Goal: Navigation & Orientation: Find specific page/section

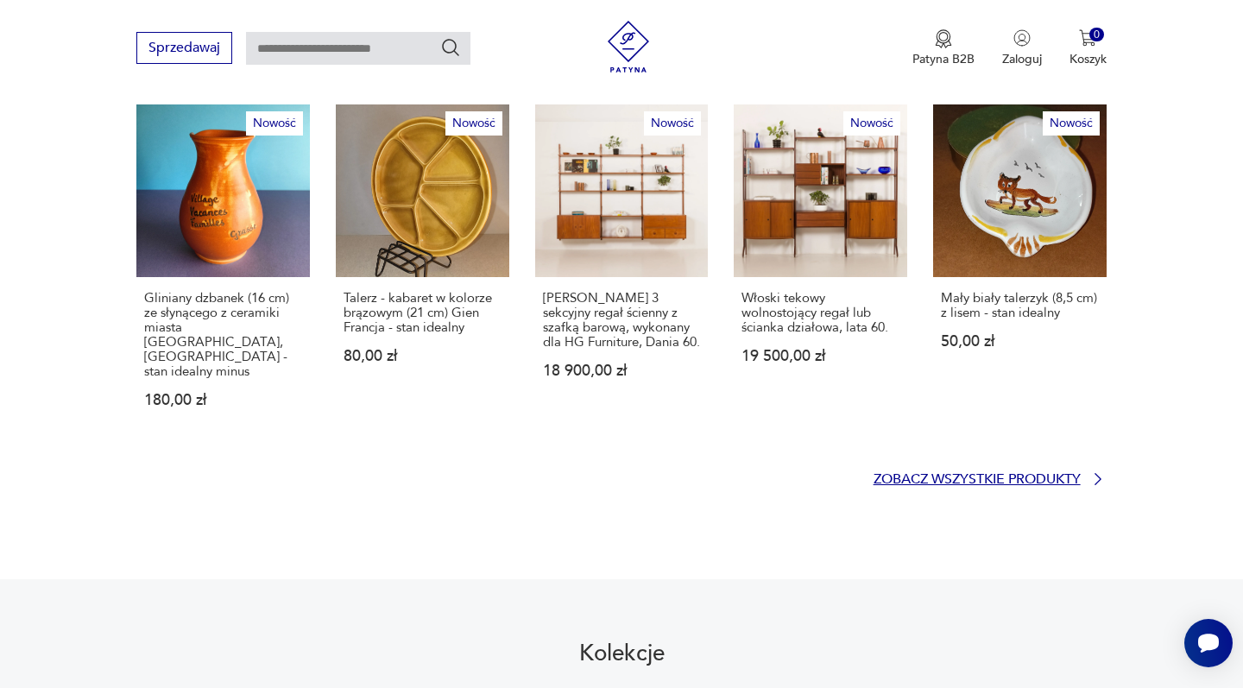
click at [910, 474] on p "Zobacz wszystkie produkty" at bounding box center [976, 479] width 207 height 11
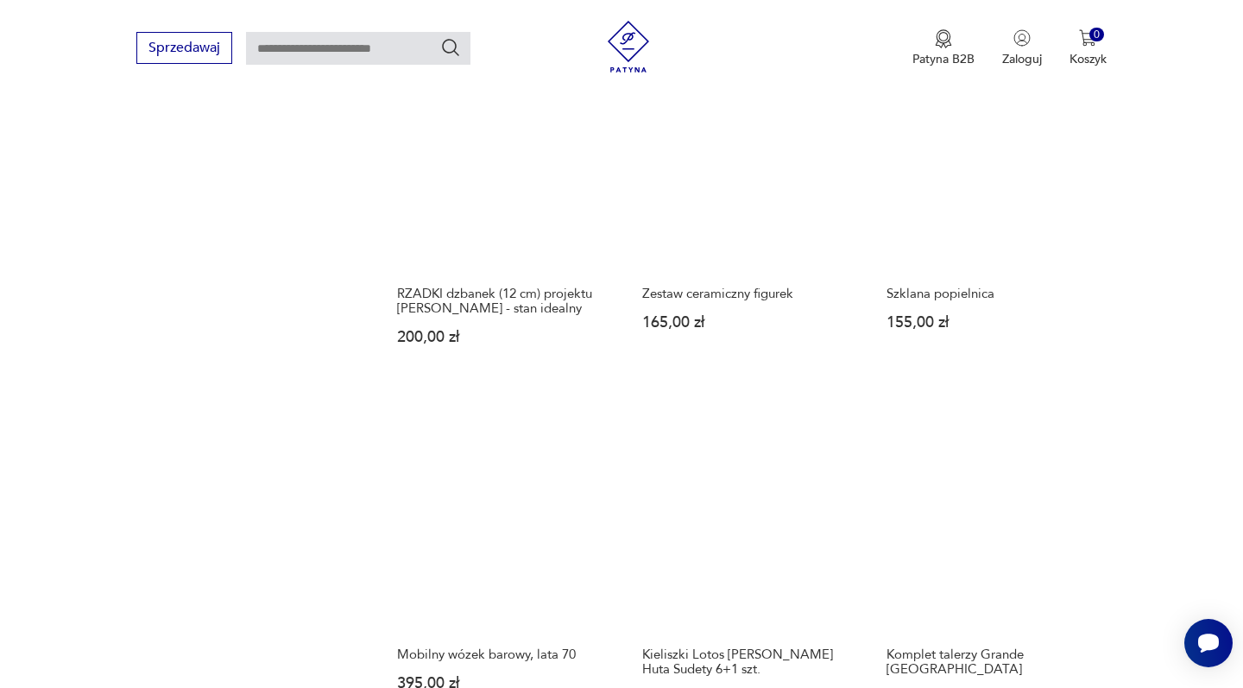
scroll to position [1525, 0]
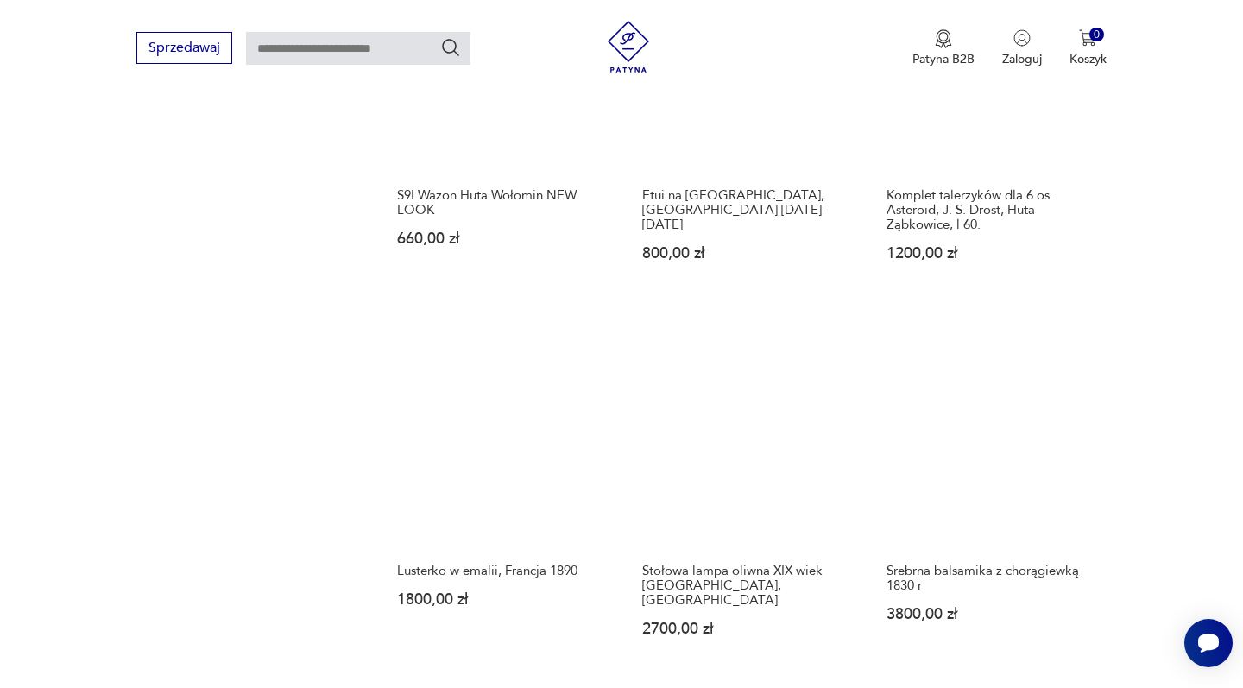
scroll to position [1360, 0]
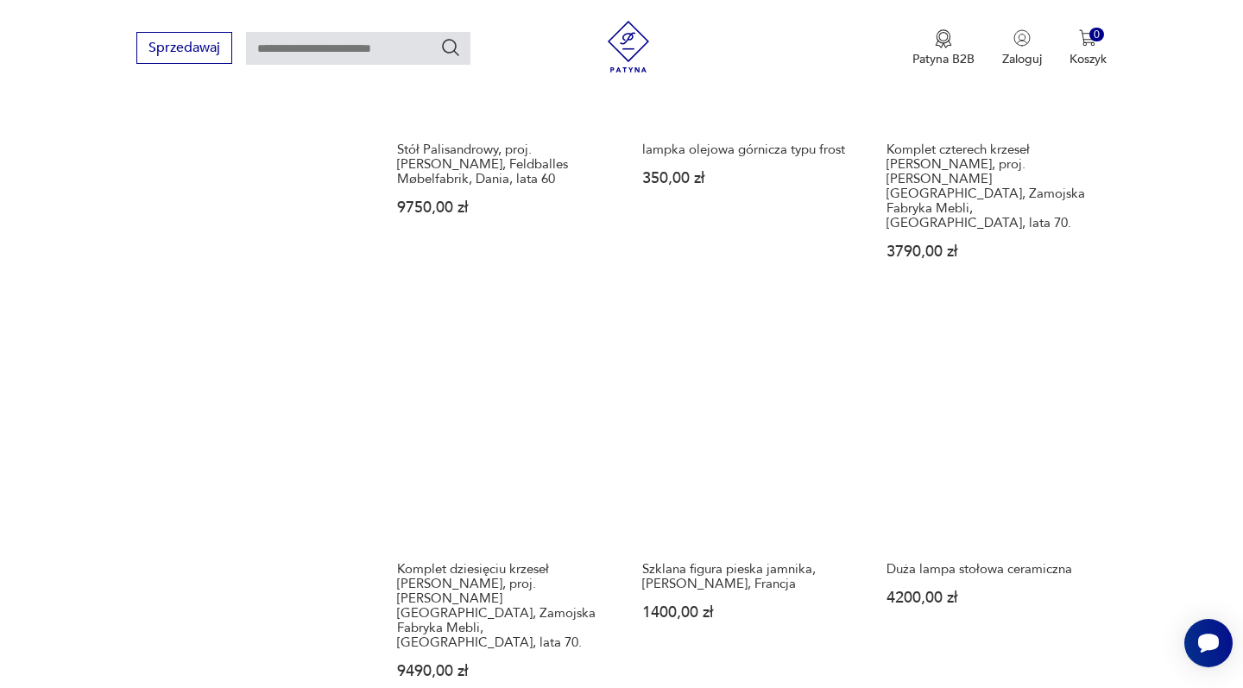
scroll to position [1484, 0]
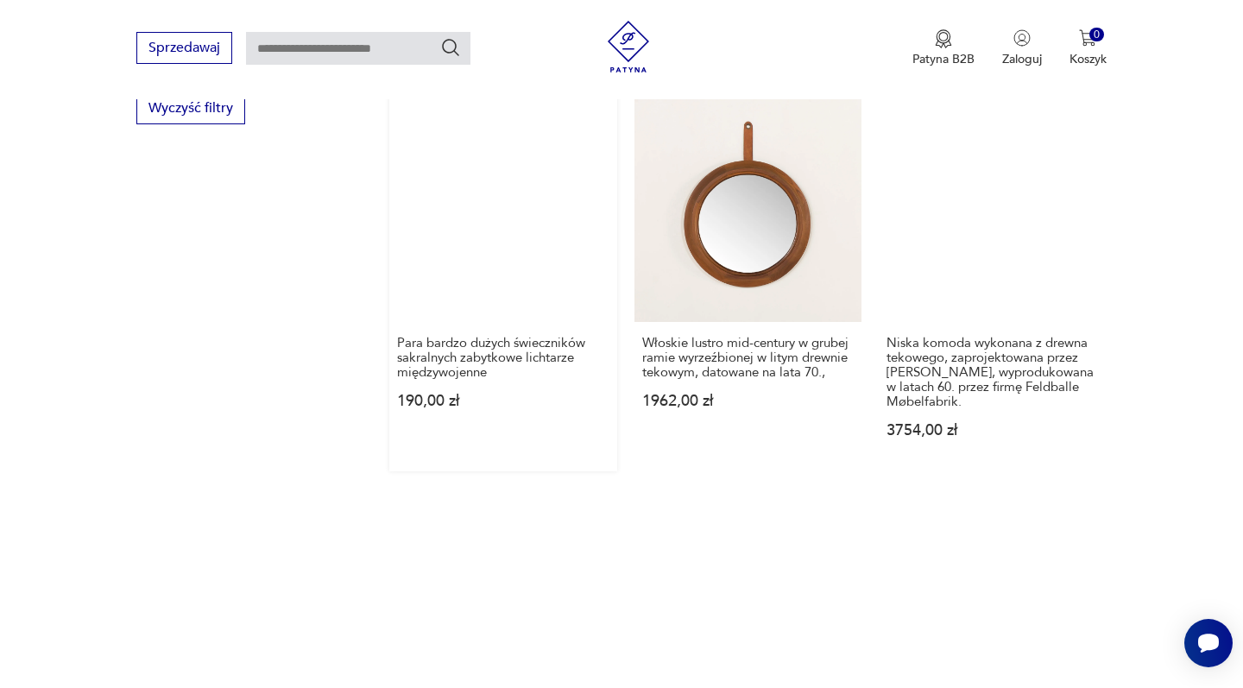
scroll to position [1265, 0]
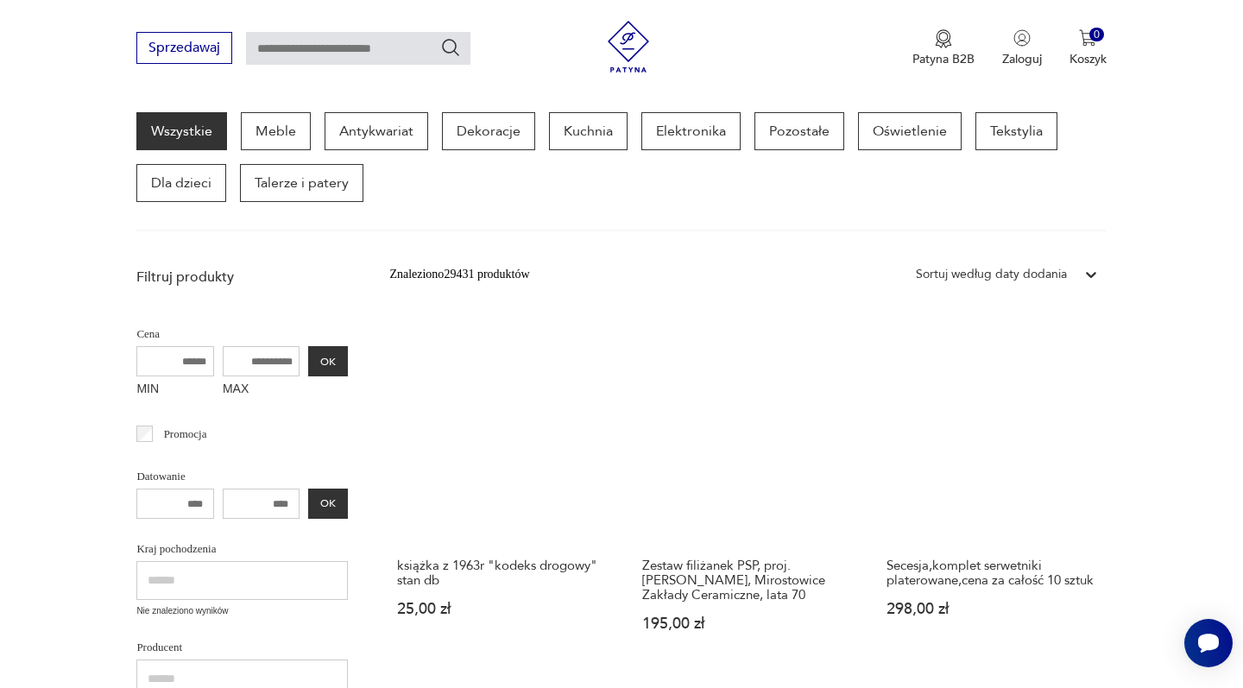
scroll to position [1372, 0]
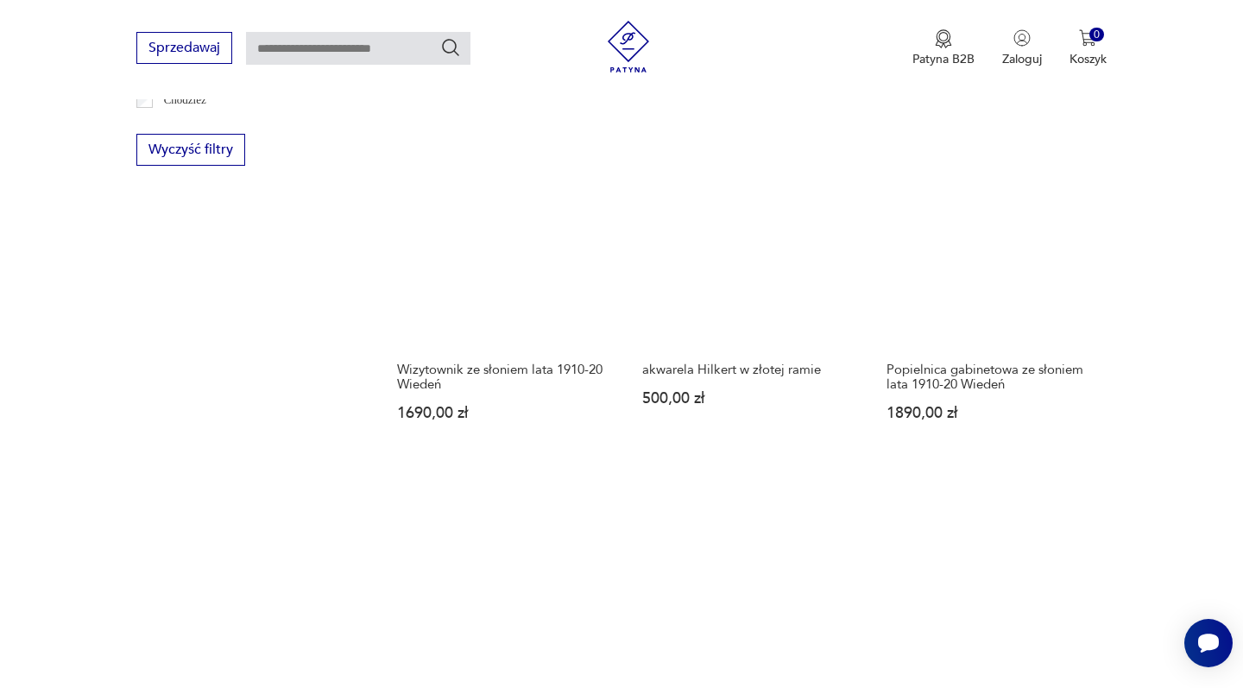
scroll to position [1363, 0]
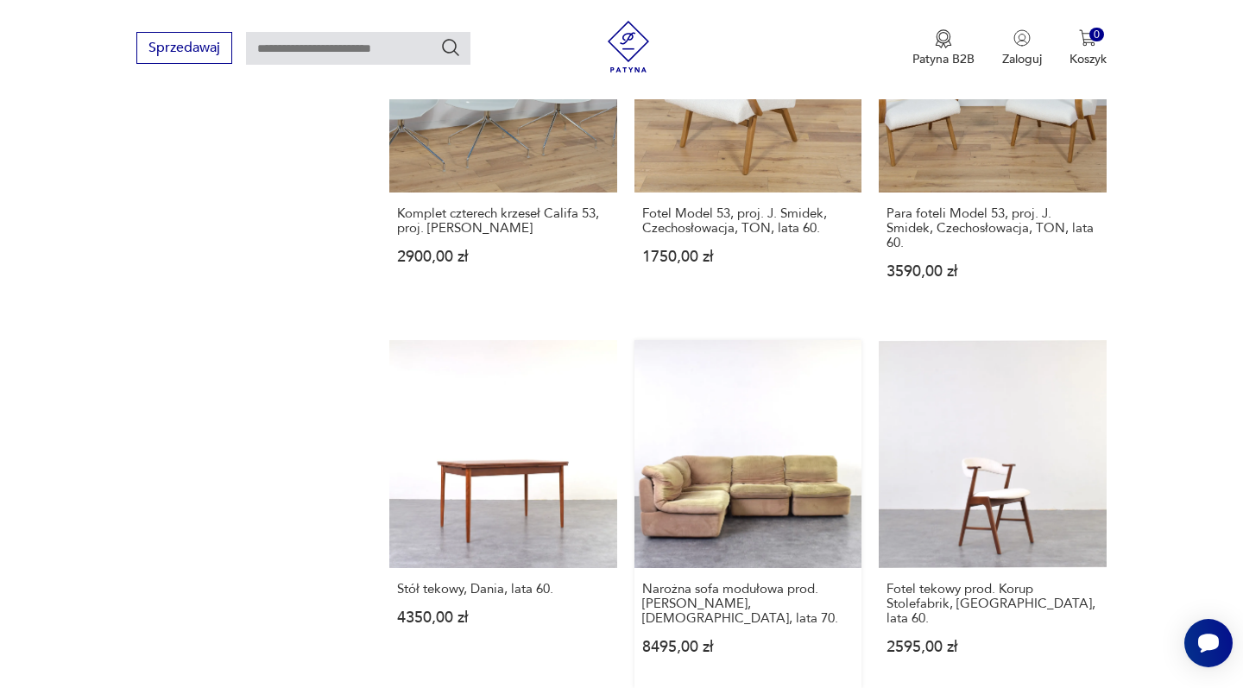
scroll to position [1387, 0]
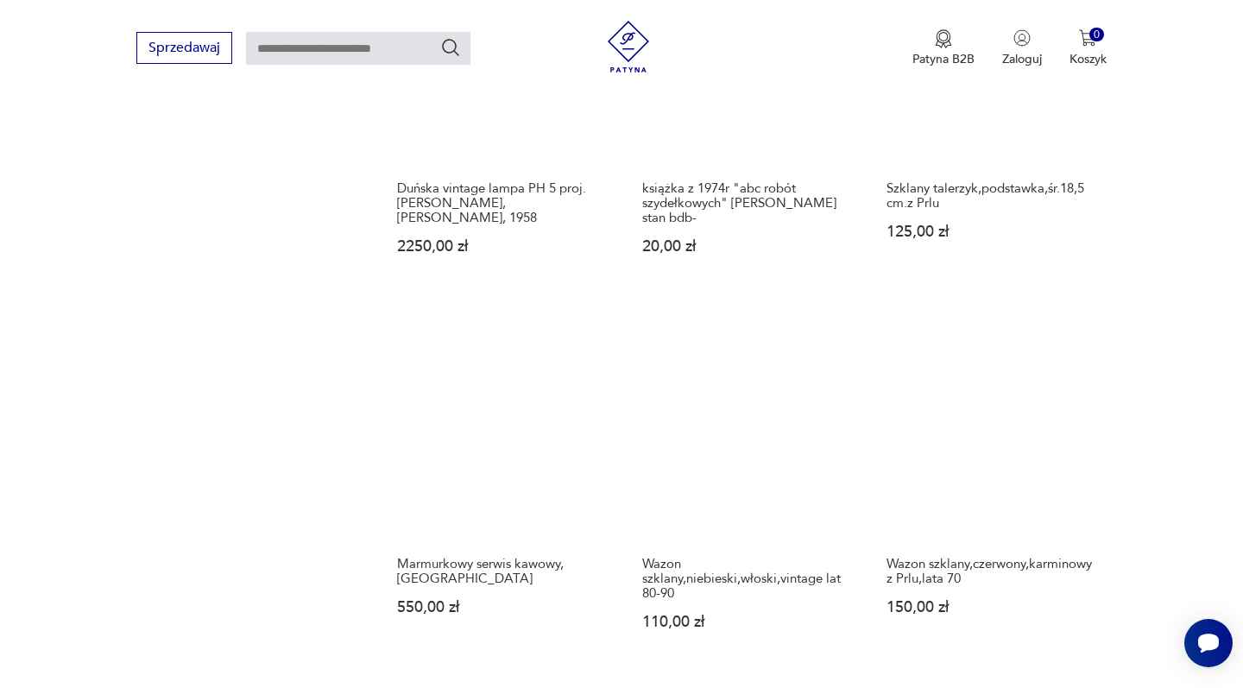
scroll to position [1525, 0]
